Goal: Navigation & Orientation: Find specific page/section

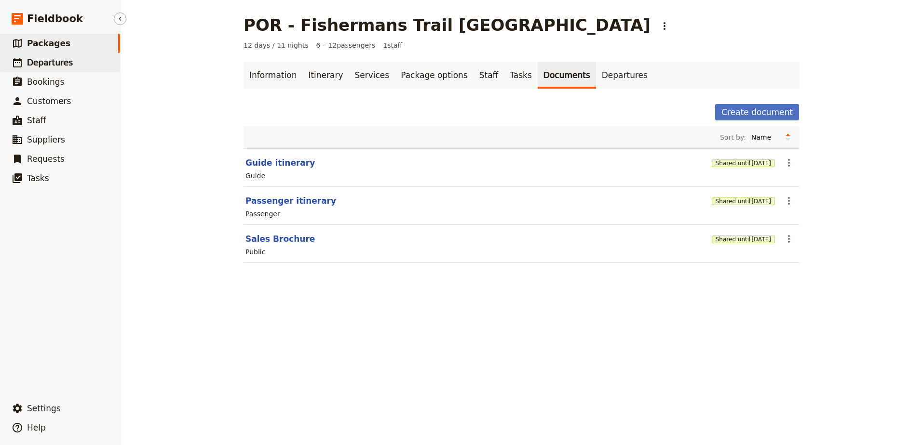
click at [62, 65] on span "Departures" at bounding box center [50, 63] width 46 height 10
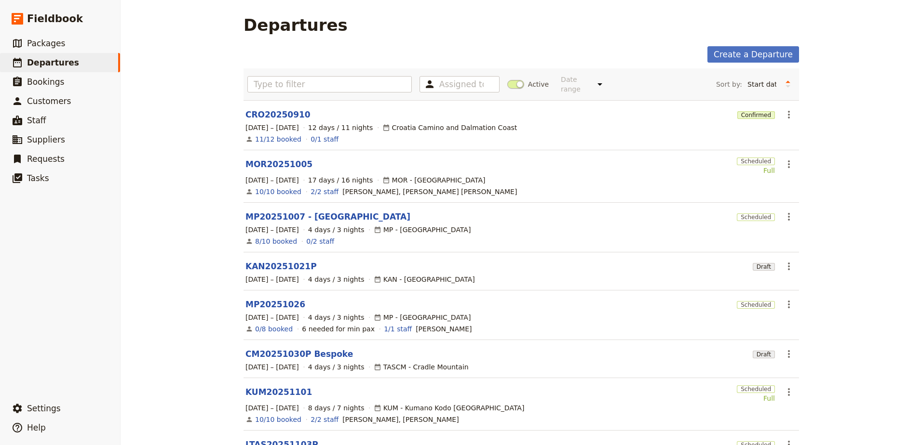
scroll to position [48, 0]
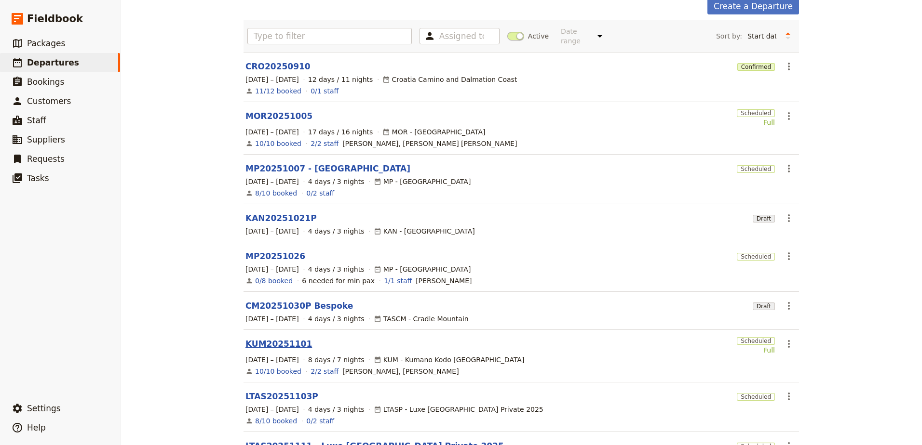
click at [279, 339] on link "KUM20251101" at bounding box center [278, 344] width 67 height 12
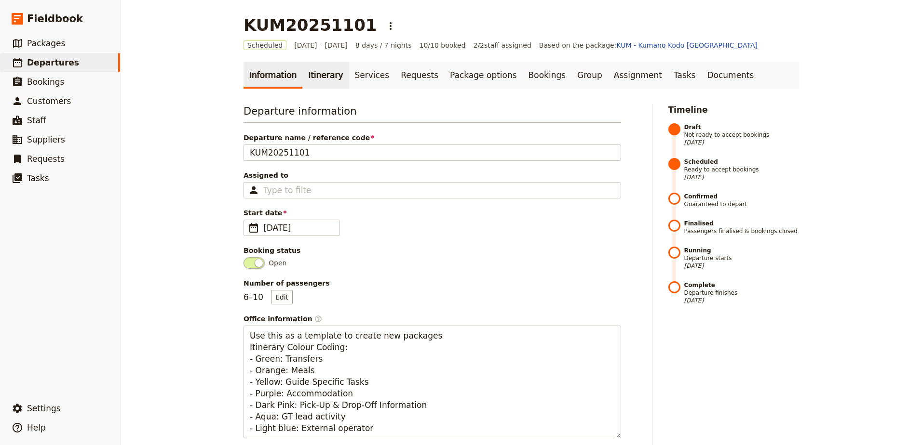
click at [310, 79] on link "Itinerary" at bounding box center [325, 75] width 46 height 27
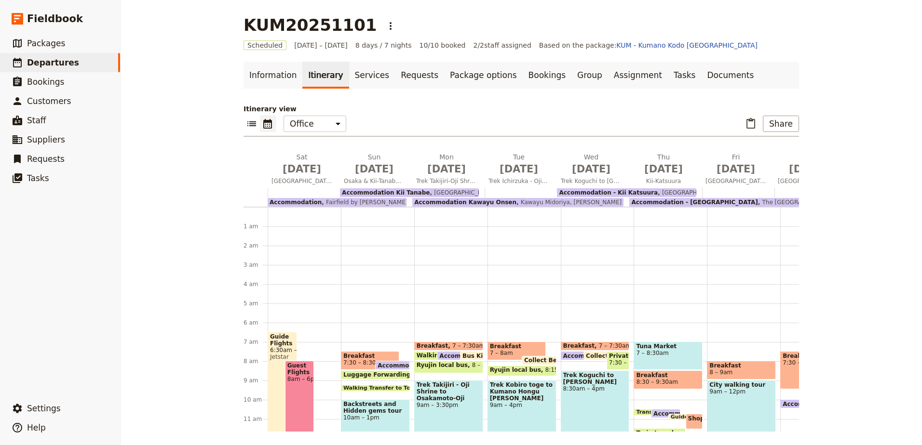
scroll to position [116, 0]
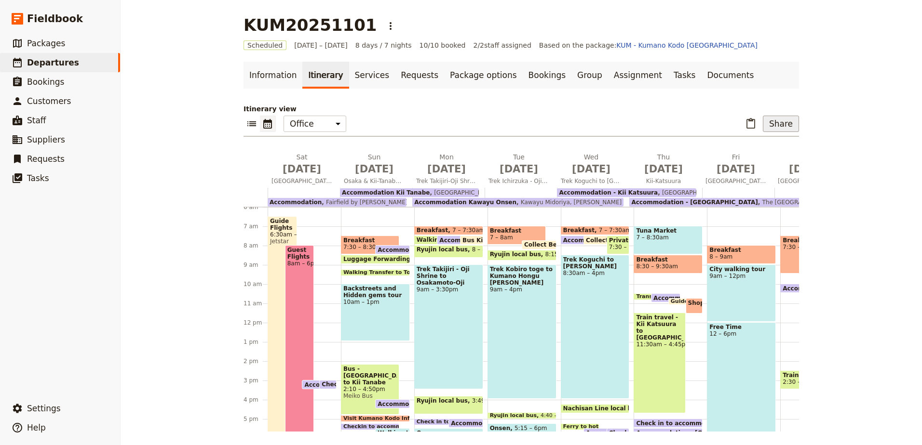
click at [772, 125] on button "Share" at bounding box center [781, 124] width 36 height 16
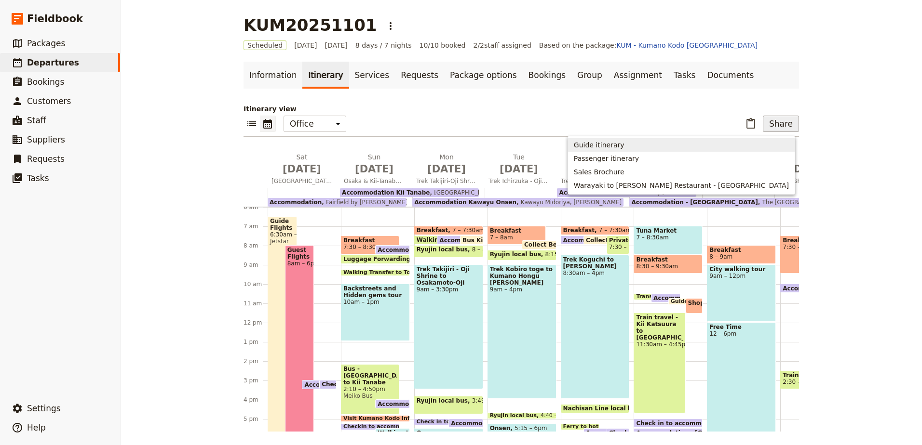
click at [761, 144] on span "Guide itinerary" at bounding box center [681, 145] width 215 height 10
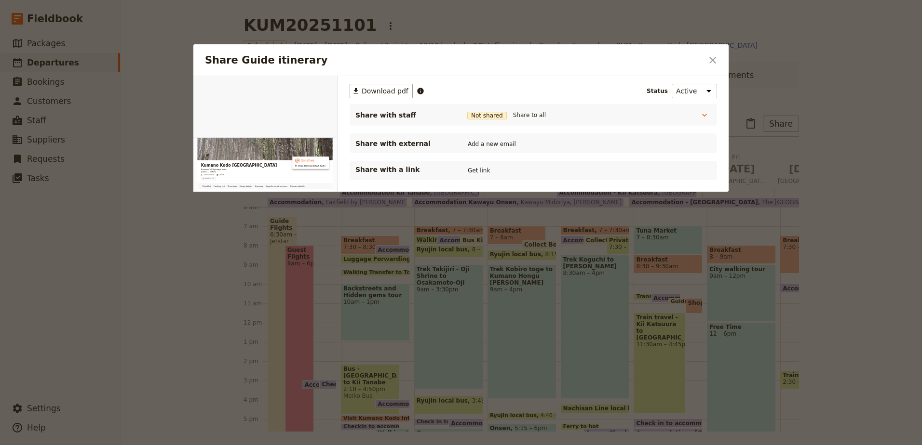
scroll to position [0, 0]
click at [392, 99] on div "​ Download pdf Status Active Inactive Share with staff Not shared Share to all …" at bounding box center [532, 132] width 367 height 96
click at [390, 92] on span "Download pdf" at bounding box center [385, 91] width 47 height 10
click at [715, 53] on button "​" at bounding box center [712, 60] width 16 height 16
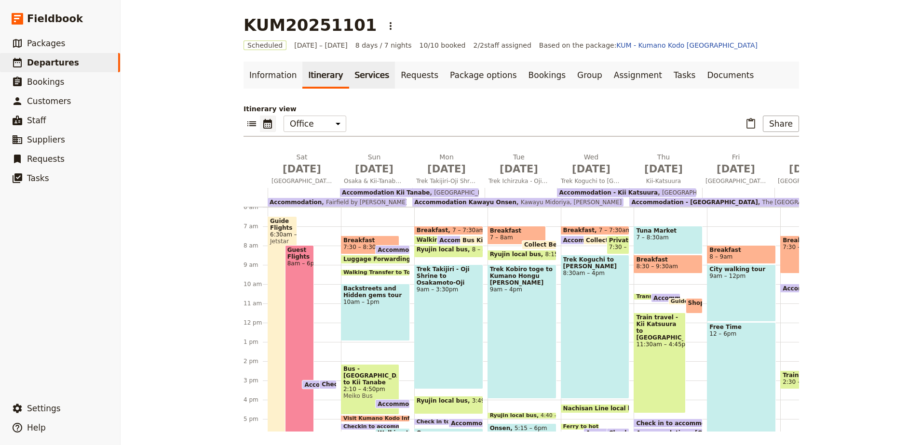
scroll to position [2, 0]
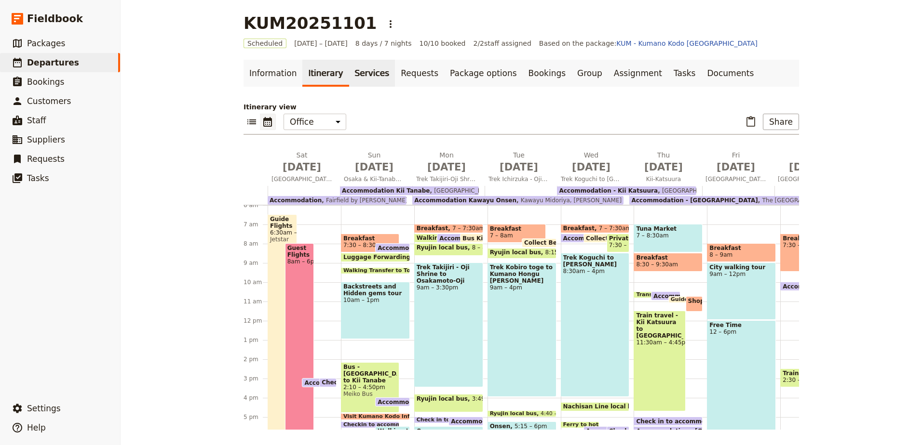
click at [366, 75] on link "Services" at bounding box center [372, 73] width 46 height 27
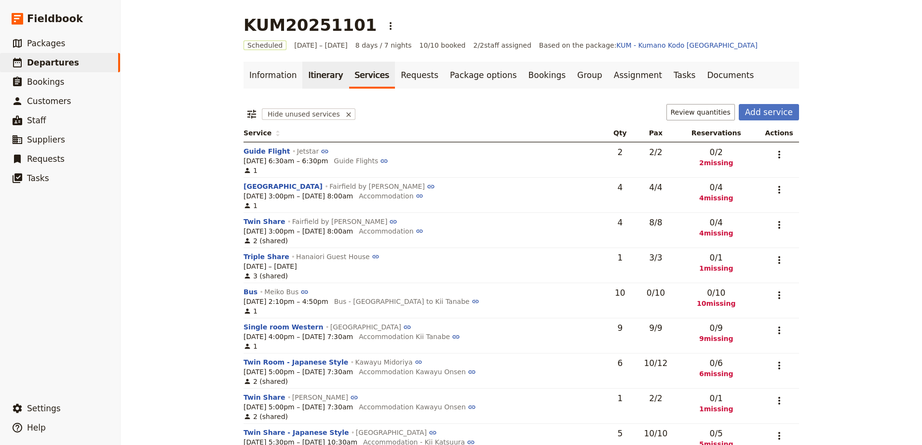
click at [304, 79] on link "Itinerary" at bounding box center [325, 75] width 46 height 27
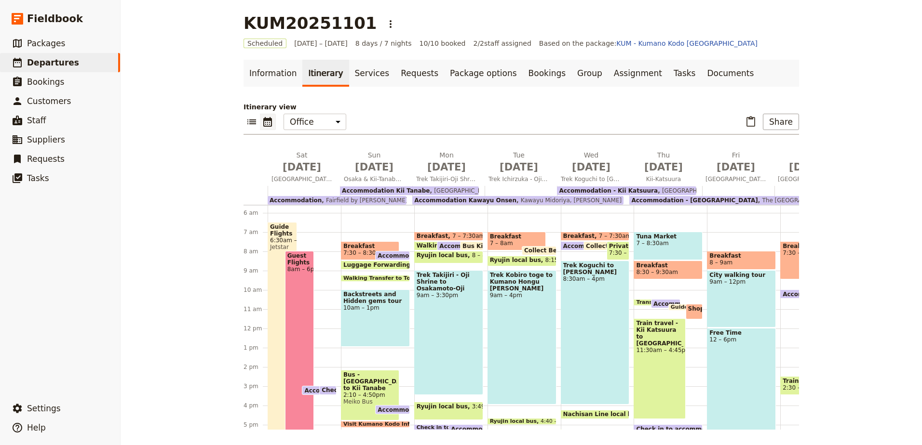
scroll to position [116, 0]
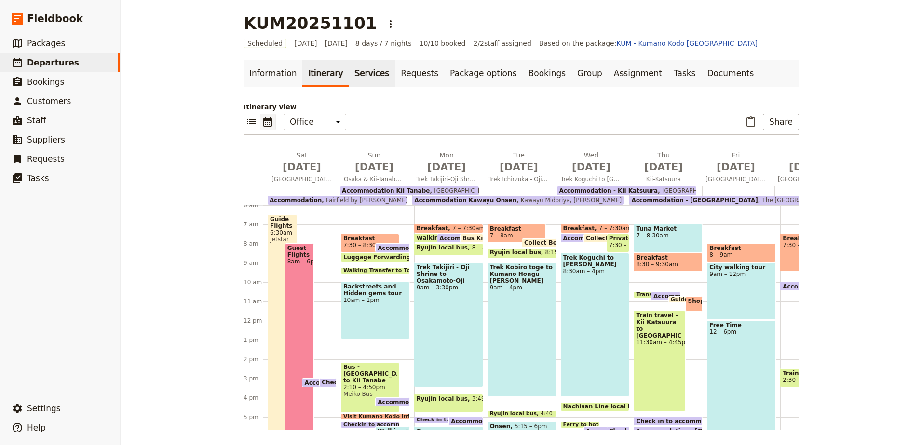
click at [349, 82] on link "Services" at bounding box center [372, 73] width 46 height 27
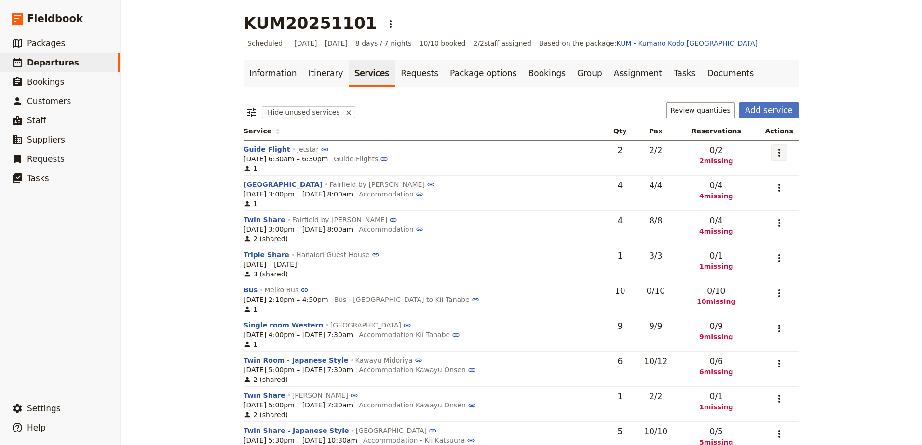
click at [773, 154] on icon "Actions" at bounding box center [779, 153] width 12 height 12
click at [840, 147] on div "KUM20251101 ​ Scheduled [DATE] – [DATE] 8 days / 7 nights 10/10 booked 2 / 2 st…" at bounding box center [521, 222] width 801 height 445
click at [61, 63] on span "Departures" at bounding box center [53, 63] width 52 height 10
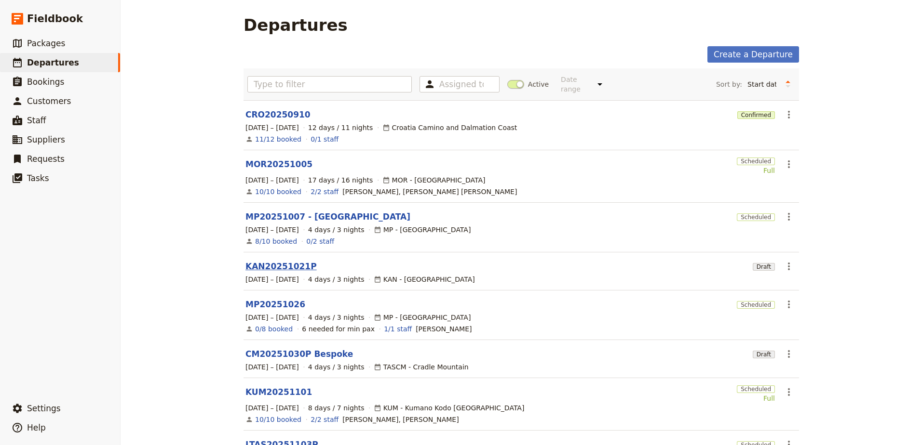
click at [288, 261] on link "KAN20251021P" at bounding box center [280, 267] width 71 height 12
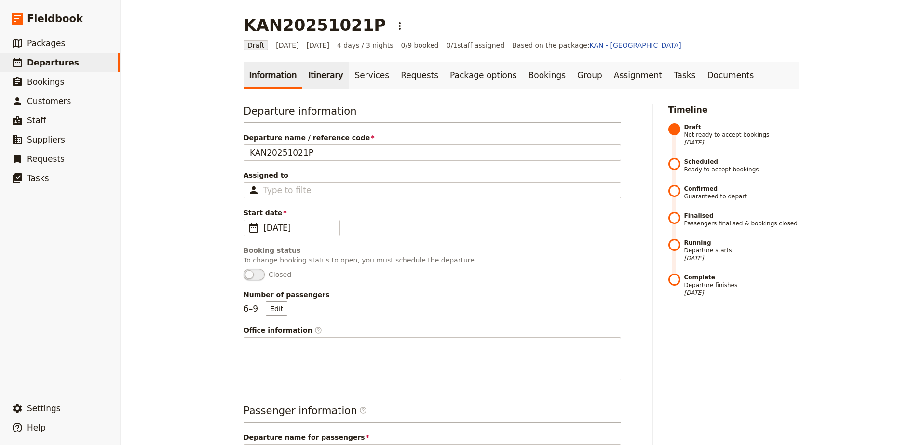
click at [316, 76] on link "Itinerary" at bounding box center [325, 75] width 46 height 27
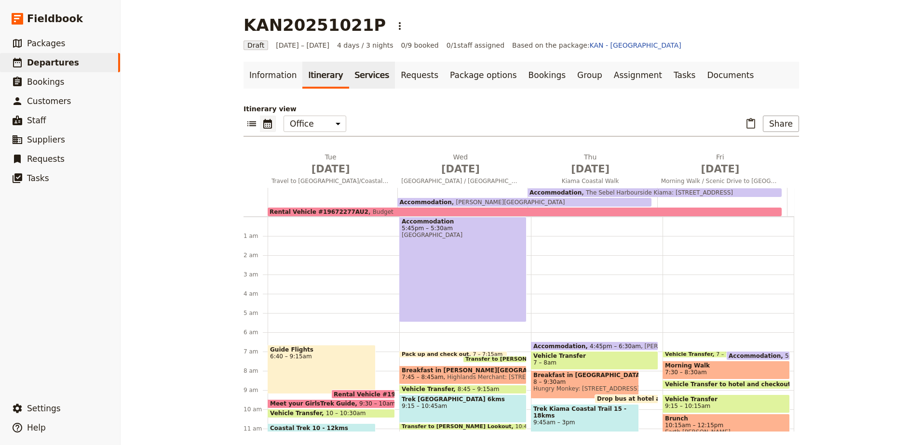
scroll to position [119, 0]
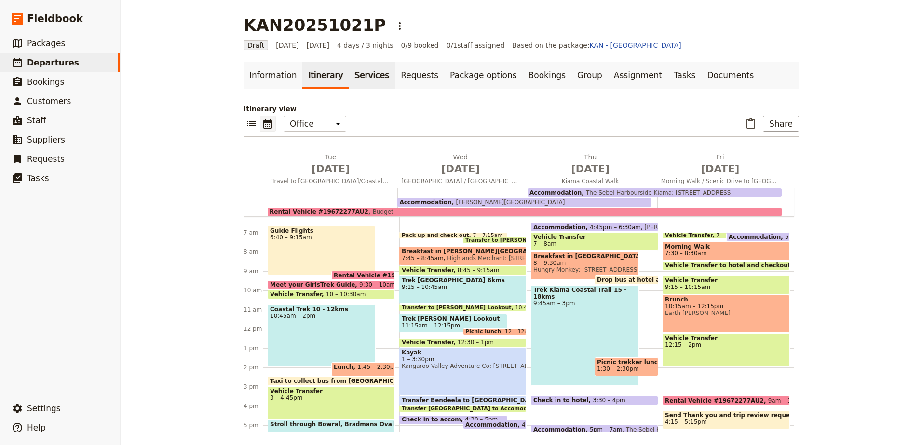
click at [358, 75] on link "Services" at bounding box center [372, 75] width 46 height 27
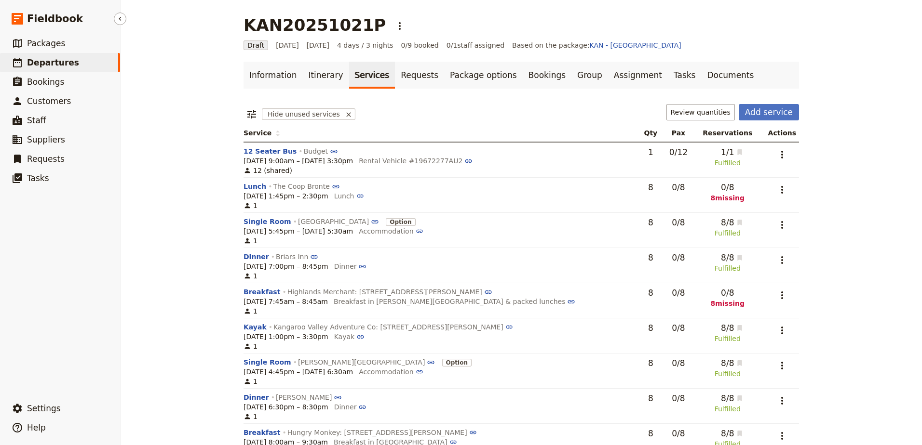
click at [67, 66] on span "Departures" at bounding box center [53, 63] width 52 height 10
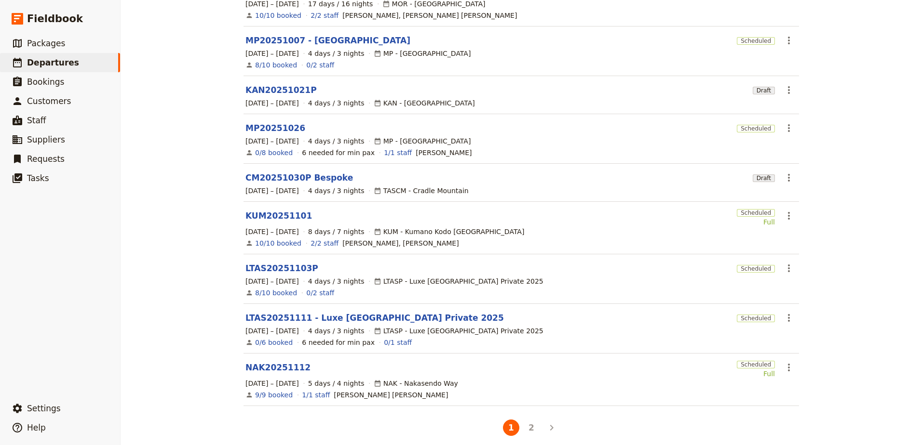
scroll to position [177, 0]
click at [311, 172] on link "CM20251030P Bespoke" at bounding box center [298, 178] width 107 height 12
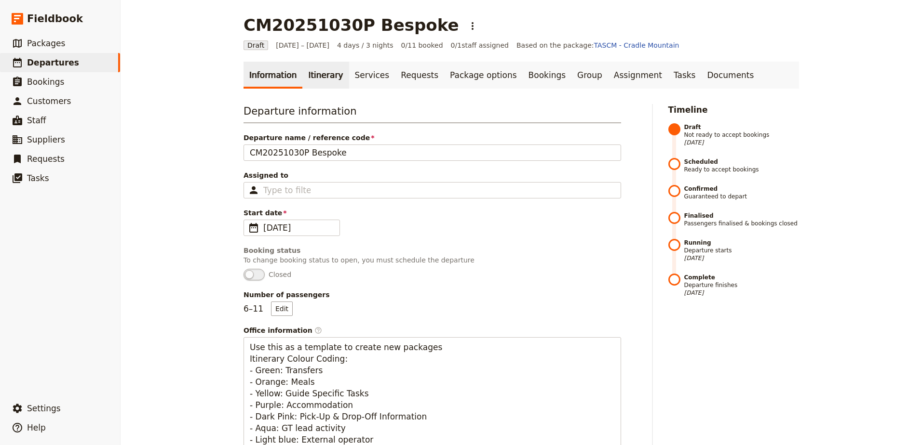
click at [313, 78] on link "Itinerary" at bounding box center [325, 75] width 46 height 27
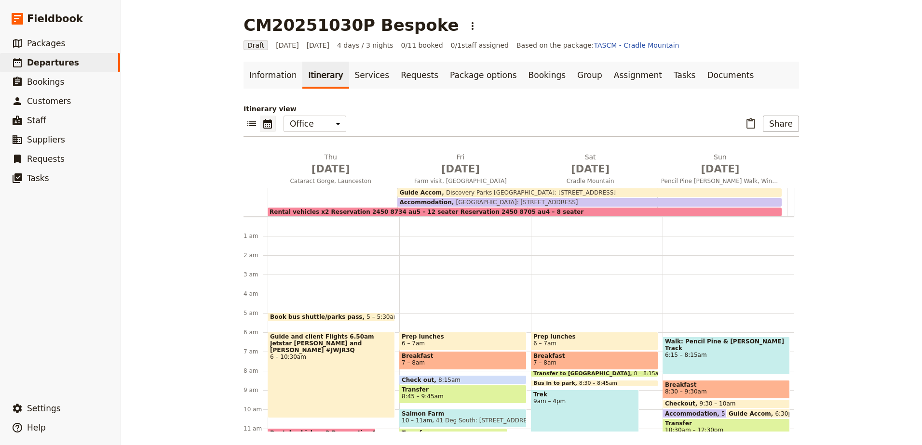
scroll to position [87, 0]
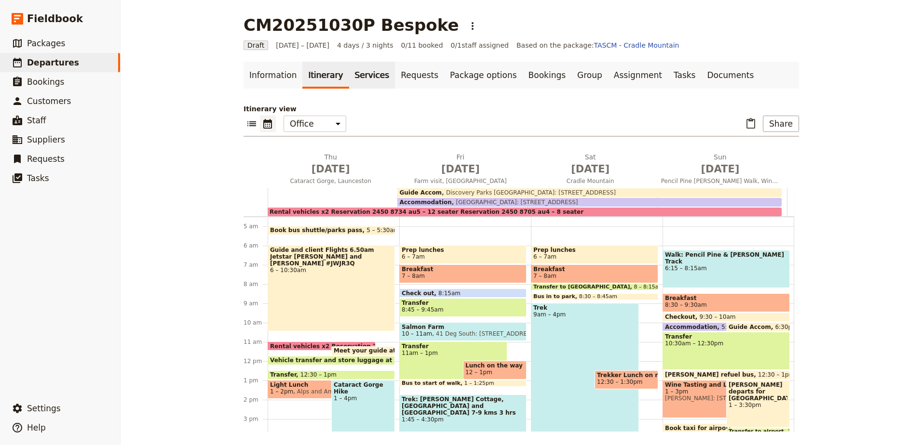
click at [360, 81] on link "Services" at bounding box center [372, 75] width 46 height 27
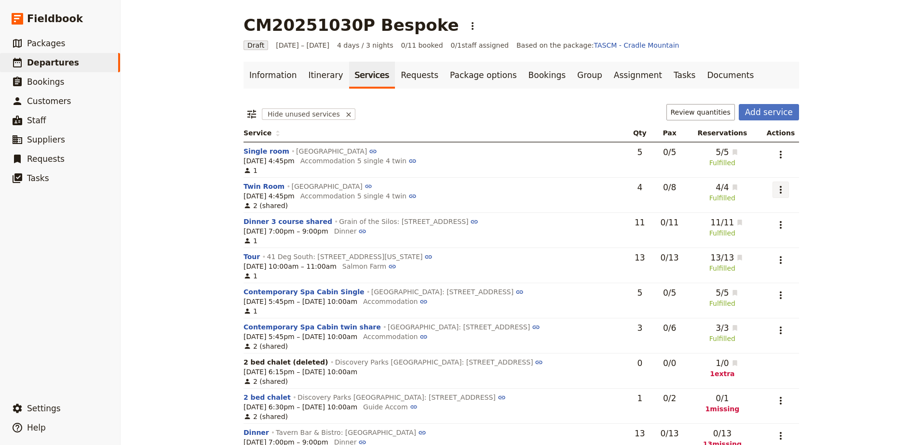
click at [779, 191] on icon "Actions" at bounding box center [781, 190] width 12 height 12
click at [784, 234] on button "Go to request PSH-100285" at bounding box center [735, 237] width 101 height 13
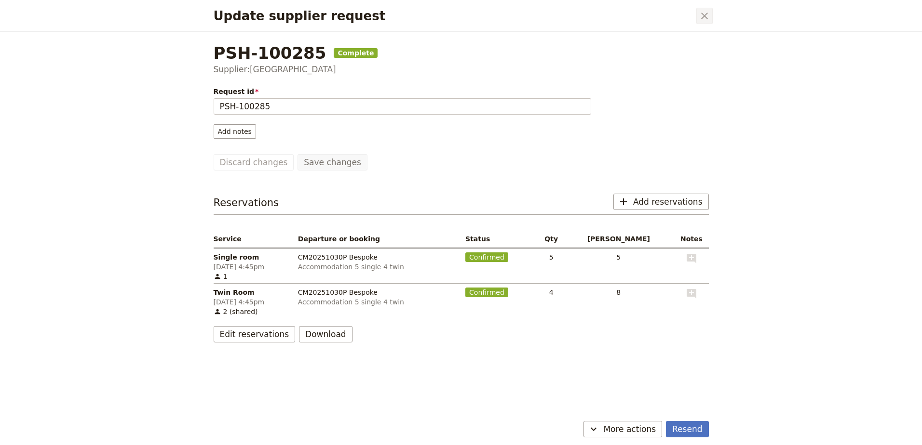
click at [707, 13] on icon "Close dialog" at bounding box center [704, 16] width 12 height 12
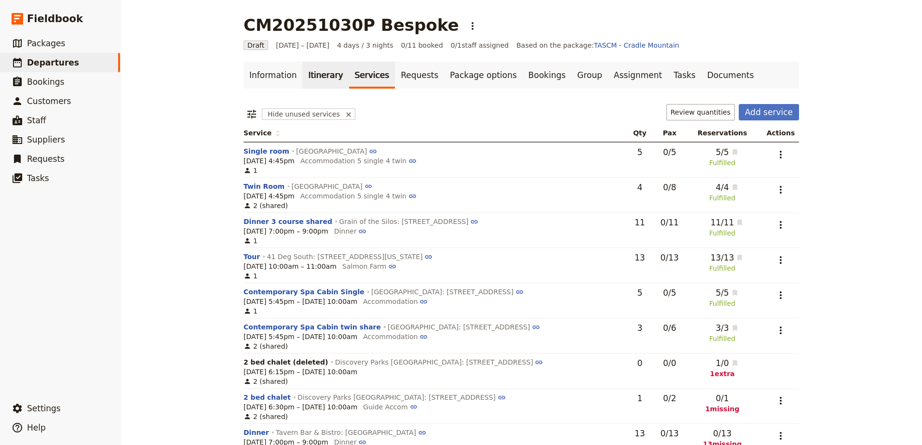
click at [322, 82] on link "Itinerary" at bounding box center [325, 75] width 46 height 27
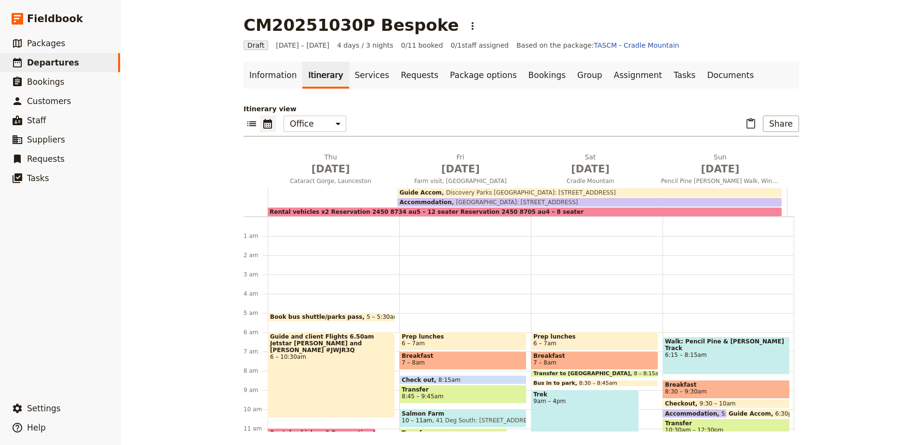
scroll to position [87, 0]
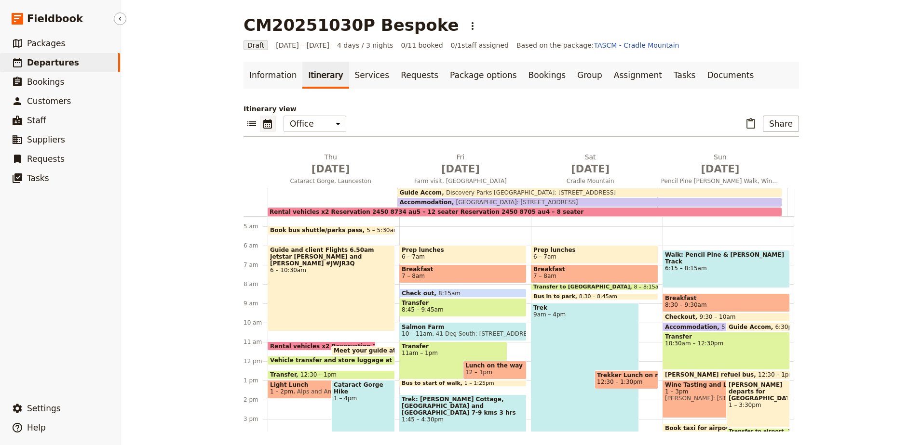
click at [35, 61] on span "Departures" at bounding box center [53, 63] width 52 height 10
